Goal: Transaction & Acquisition: Purchase product/service

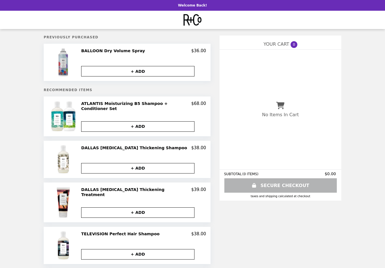
click at [67, 60] on img at bounding box center [64, 62] width 12 height 28
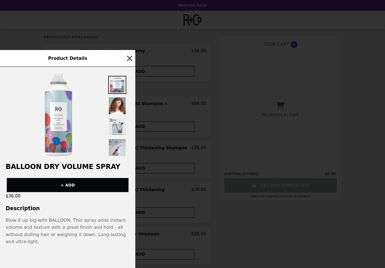
click at [115, 126] on img at bounding box center [117, 127] width 18 height 18
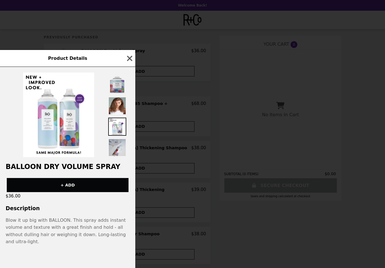
click at [117, 76] on img at bounding box center [117, 85] width 18 height 18
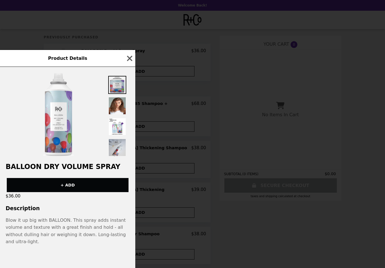
click at [113, 86] on img at bounding box center [117, 85] width 18 height 18
click at [119, 105] on img at bounding box center [117, 106] width 18 height 18
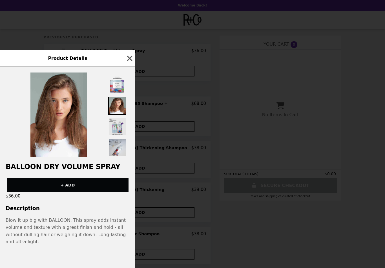
click at [117, 132] on img at bounding box center [117, 127] width 18 height 18
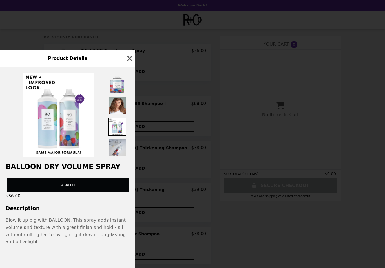
click at [63, 183] on button "+ ADD" at bounding box center [68, 185] width 122 height 14
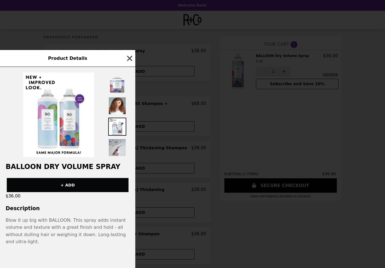
click at [131, 56] on icon "button" at bounding box center [130, 58] width 8 height 8
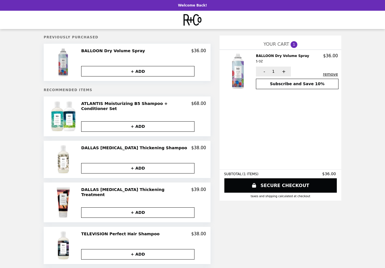
click at [66, 59] on img at bounding box center [64, 62] width 12 height 28
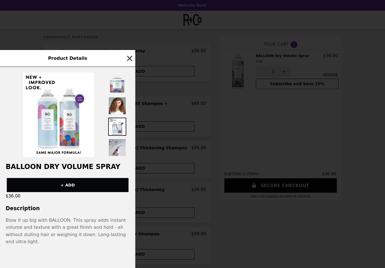
click at [128, 59] on icon "button" at bounding box center [129, 58] width 5 height 5
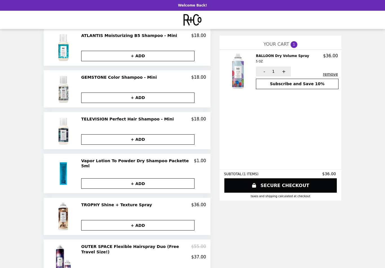
scroll to position [246, 0]
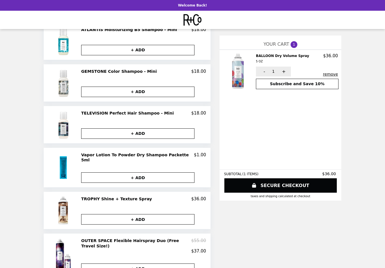
click at [330, 72] on button "remove" at bounding box center [330, 74] width 15 height 5
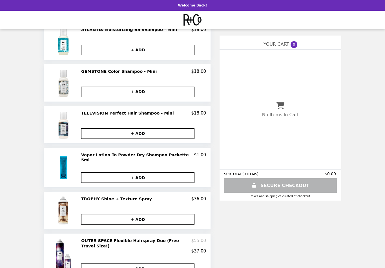
click at [333, 64] on div "No Items In Cart" at bounding box center [281, 110] width 122 height 120
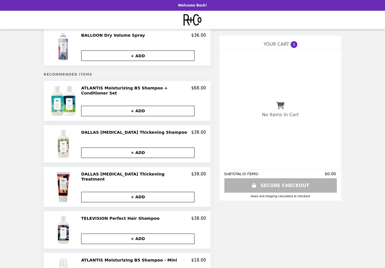
scroll to position [0, 0]
